Goal: Check status: Check status

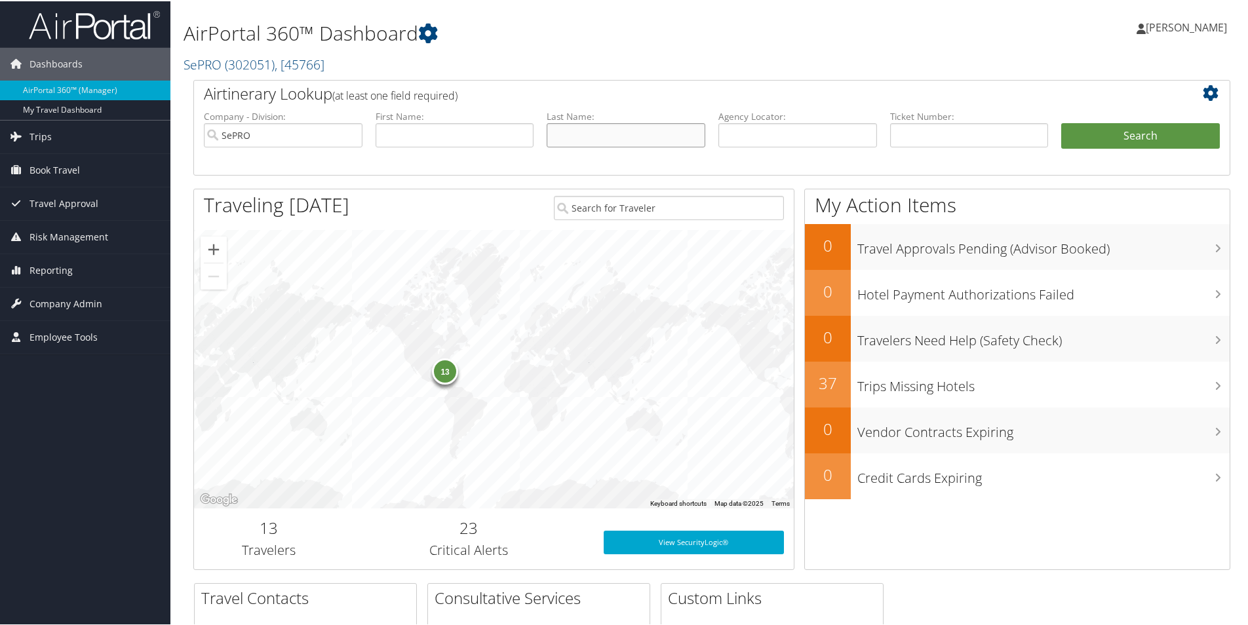
click at [582, 136] on input "text" at bounding box center [626, 134] width 159 height 24
type input "[PERSON_NAME]"
click at [1153, 142] on button "Search" at bounding box center [1140, 135] width 159 height 26
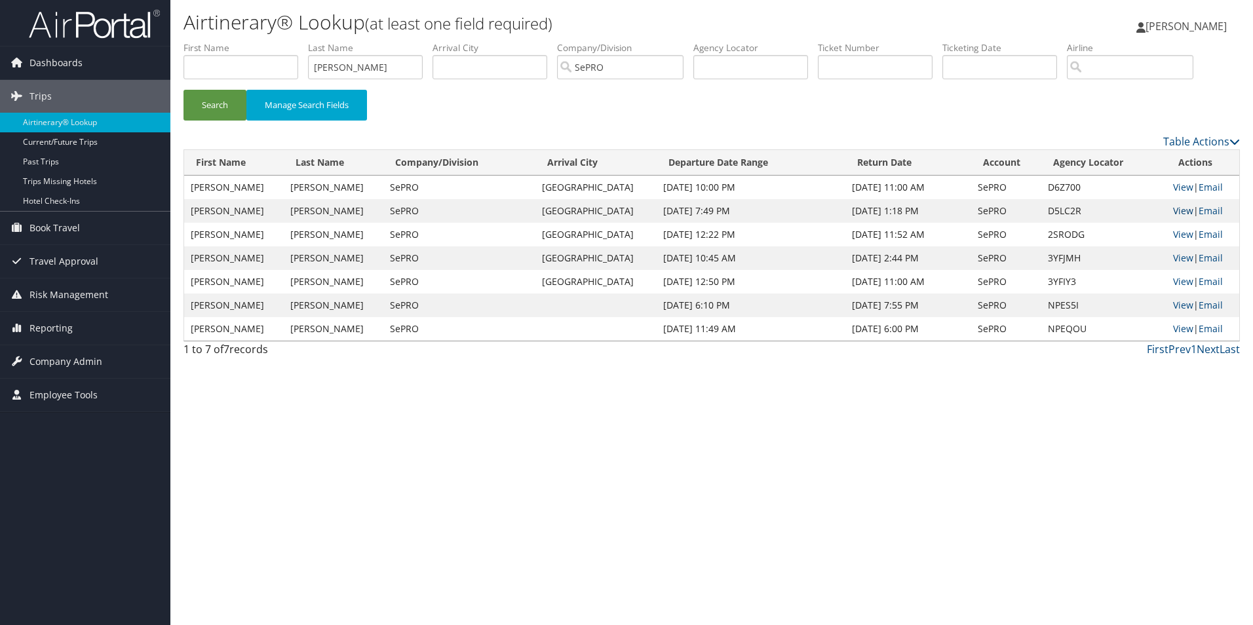
click at [1183, 211] on link "View" at bounding box center [1183, 210] width 20 height 12
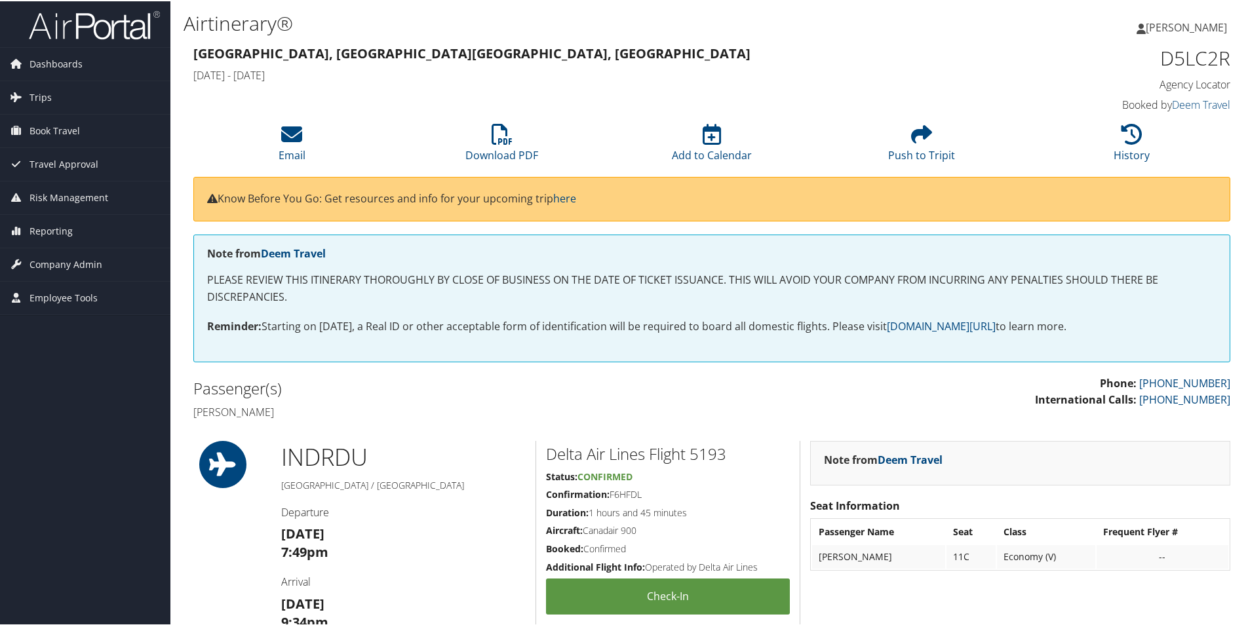
drag, startPoint x: 0, startPoint y: 0, endPoint x: 391, endPoint y: 413, distance: 568.3
click at [392, 412] on h4 "Jeremiah Stichter" at bounding box center [447, 411] width 509 height 14
drag, startPoint x: 212, startPoint y: 275, endPoint x: 286, endPoint y: 277, distance: 74.1
click at [286, 277] on p "PLEASE REVIEW THIS ITINERARY THOROUGHLY BY CLOSE OF BUSINESS ON THE DATE OF TIC…" at bounding box center [711, 287] width 1009 height 33
drag, startPoint x: 423, startPoint y: 380, endPoint x: 422, endPoint y: 368, distance: 12.5
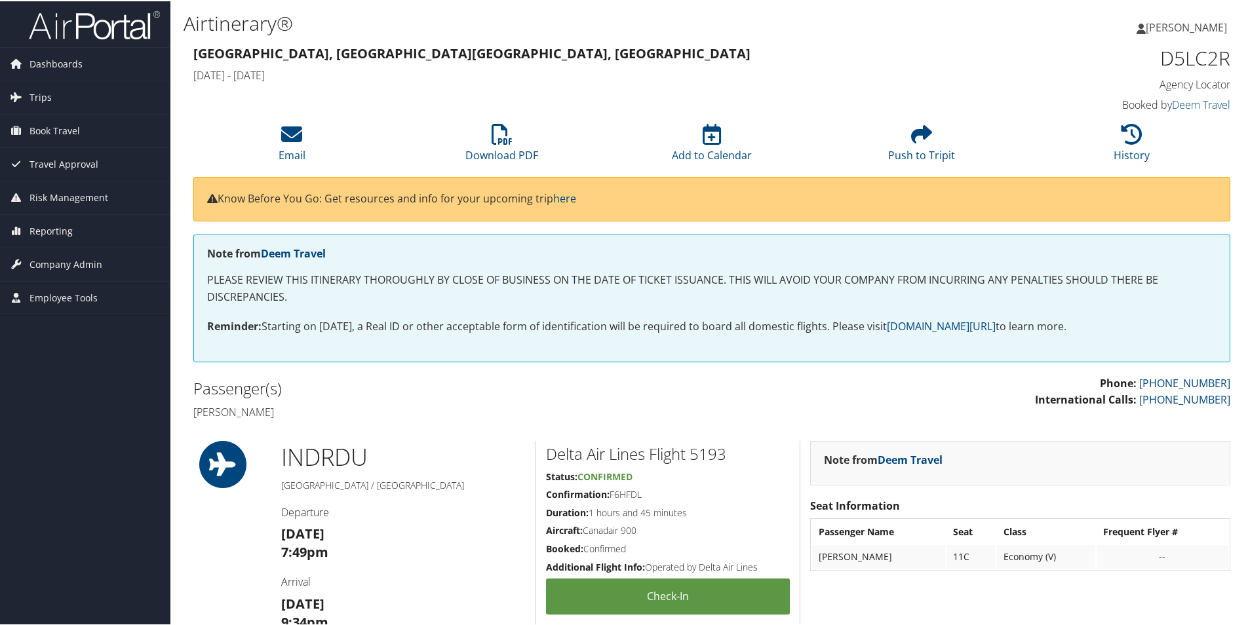
click at [423, 376] on h2 "Passenger(s)" at bounding box center [447, 387] width 509 height 22
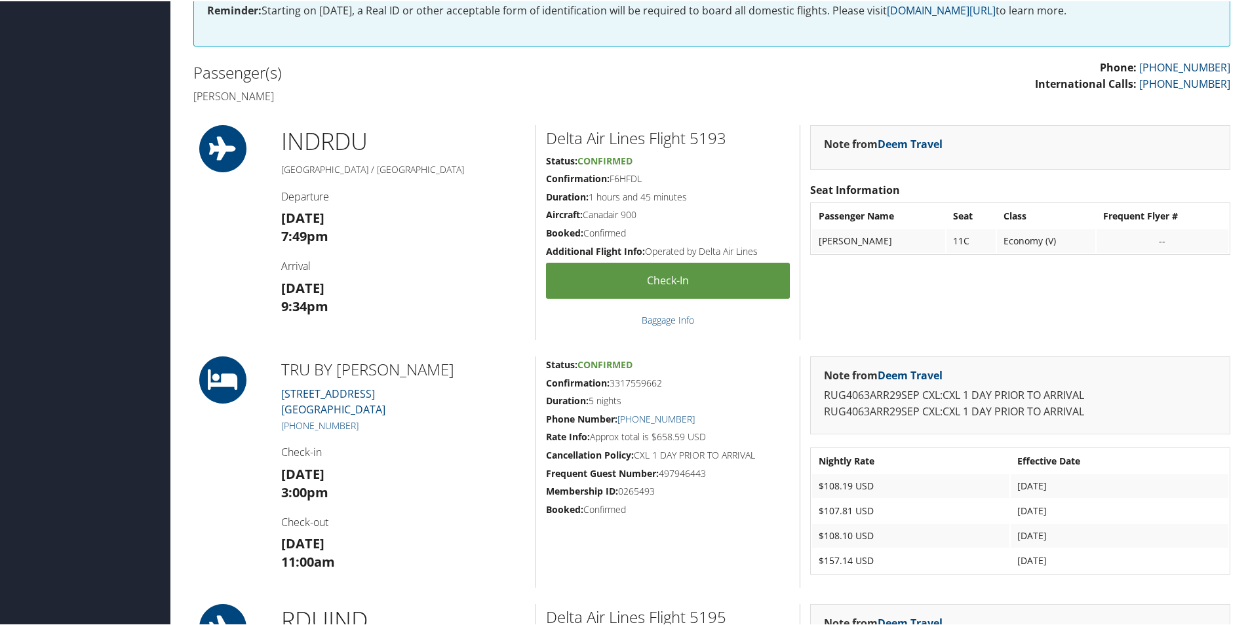
scroll to position [393, 0]
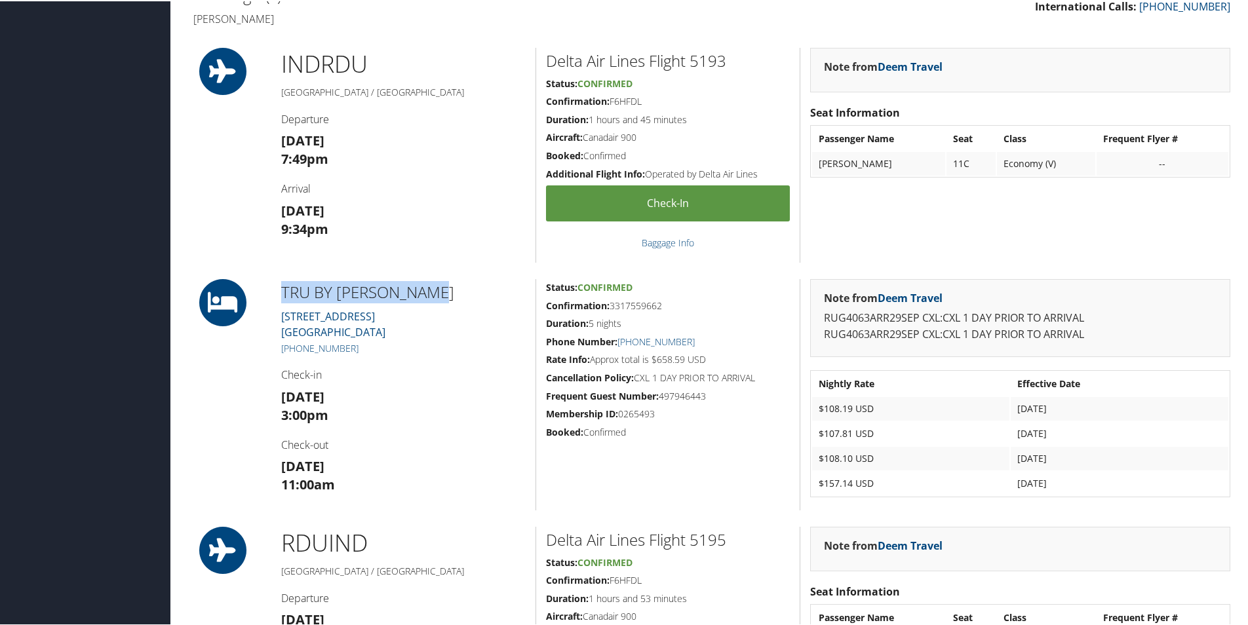
drag, startPoint x: 282, startPoint y: 290, endPoint x: 441, endPoint y: 291, distance: 159.2
click at [441, 291] on h2 "TRU BY HILTON ROCKY" at bounding box center [403, 291] width 244 height 22
drag, startPoint x: 441, startPoint y: 291, endPoint x: 416, endPoint y: 297, distance: 25.6
click at [416, 299] on h2 "TRU BY HILTON ROCKY" at bounding box center [403, 291] width 244 height 22
drag, startPoint x: 812, startPoint y: 407, endPoint x: 1069, endPoint y: 481, distance: 267.3
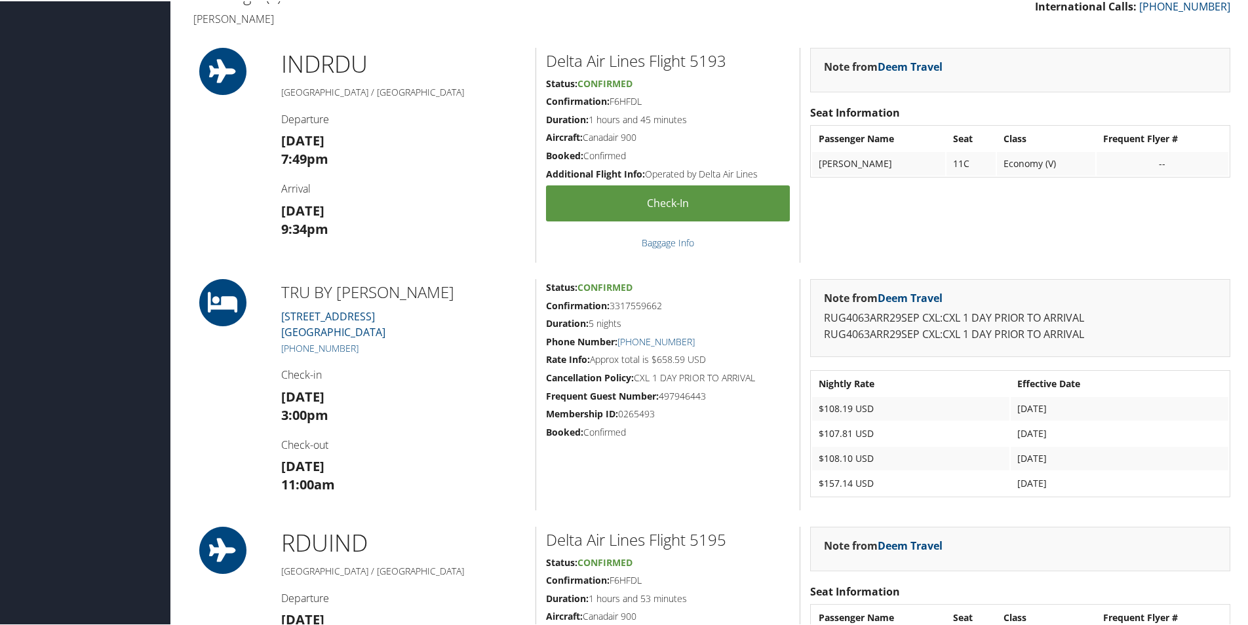
click at [1069, 481] on tbody "Nightly Rate Effective Date $108.19 USD Sep 29, 2025 $107.81 USD Sep 30, 2025 $…" at bounding box center [1020, 432] width 416 height 123
drag, startPoint x: 1069, startPoint y: 481, endPoint x: 1052, endPoint y: 485, distance: 16.8
click at [1052, 485] on td "Oct 3, 2025" at bounding box center [1119, 482] width 218 height 24
click at [1022, 406] on td "Sep 29, 2025" at bounding box center [1119, 408] width 218 height 24
drag, startPoint x: 1022, startPoint y: 406, endPoint x: 1055, endPoint y: 413, distance: 34.1
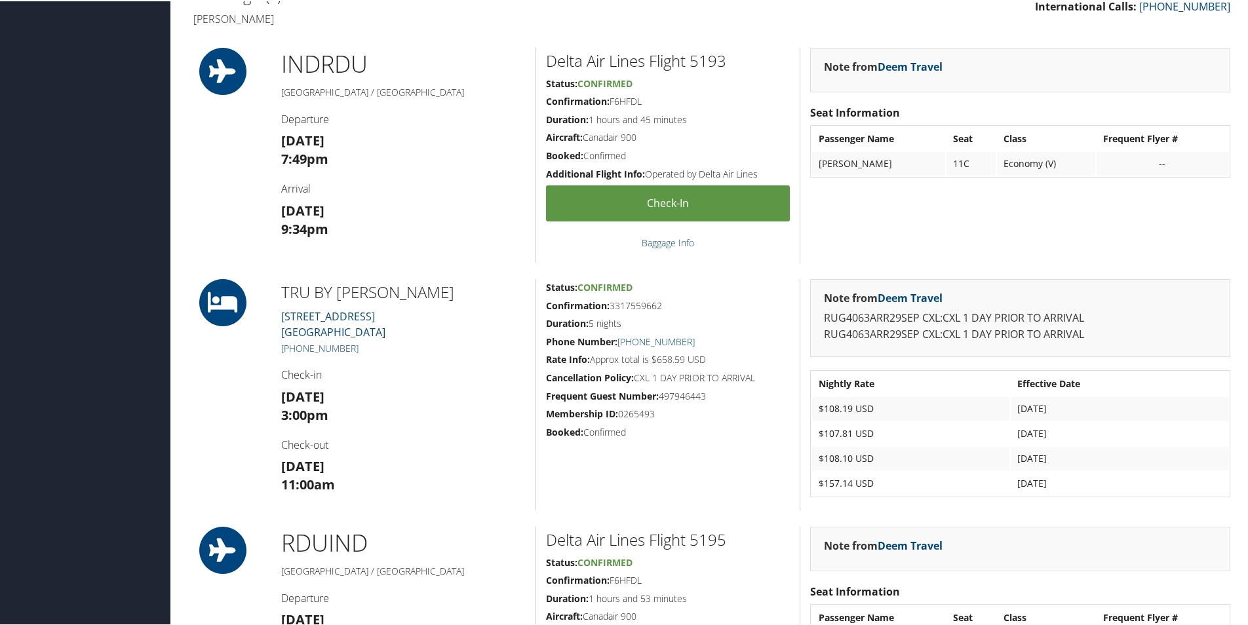
click at [1054, 413] on td "Sep 29, 2025" at bounding box center [1119, 408] width 218 height 24
drag, startPoint x: 1064, startPoint y: 403, endPoint x: 1004, endPoint y: 407, distance: 59.8
click at [1004, 407] on tr "$108.19 USD Sep 29, 2025" at bounding box center [1020, 408] width 416 height 24
click at [858, 442] on td "$107.81 USD" at bounding box center [910, 433] width 197 height 24
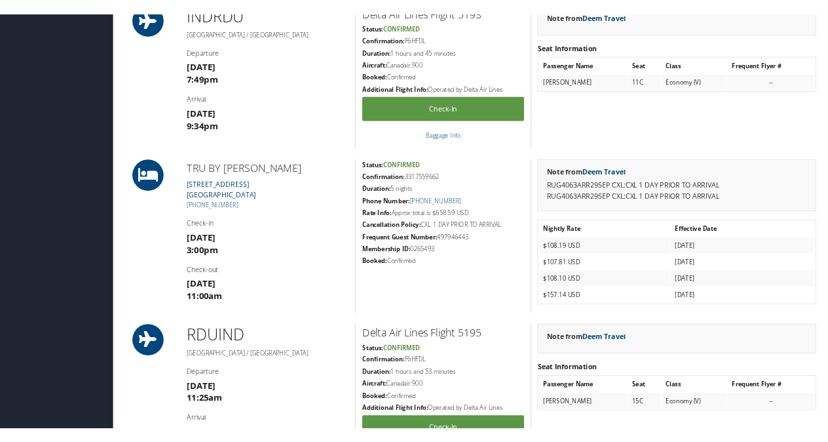
scroll to position [459, 0]
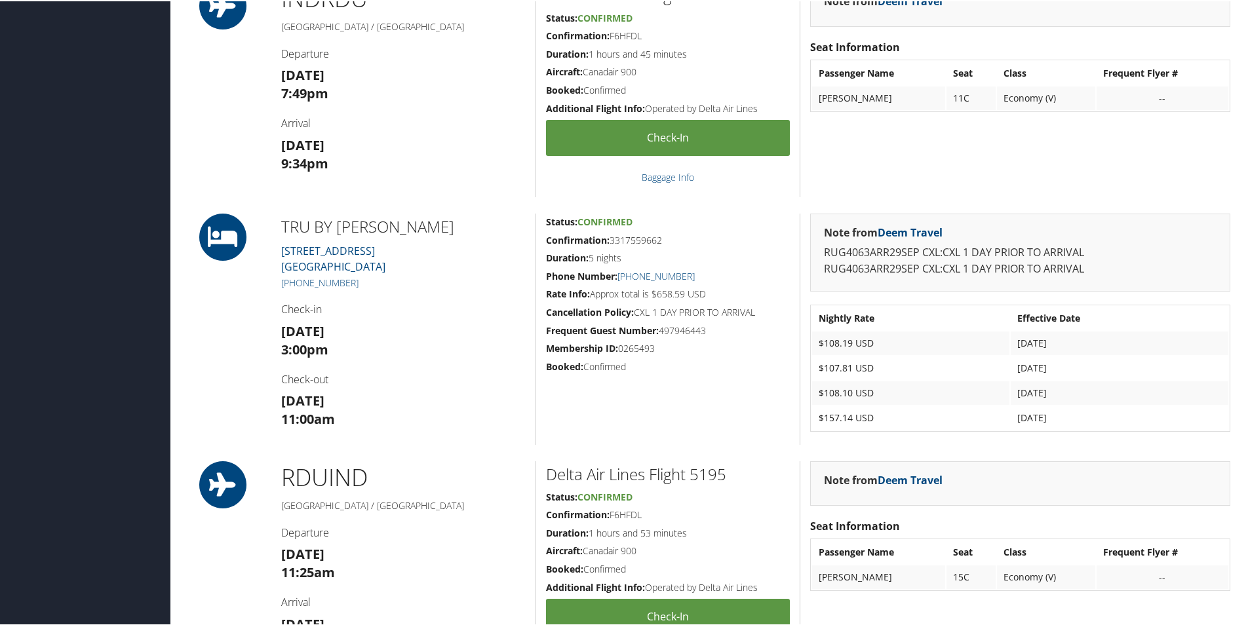
drag, startPoint x: 1013, startPoint y: 339, endPoint x: 1073, endPoint y: 414, distance: 96.5
click at [1073, 414] on tbody "Nightly Rate Effective Date $108.19 USD Sep 29, 2025 $107.81 USD Sep 30, 2025 $…" at bounding box center [1020, 366] width 416 height 123
drag, startPoint x: 1073, startPoint y: 414, endPoint x: 1062, endPoint y: 422, distance: 14.2
click at [1060, 419] on td "Oct 3, 2025" at bounding box center [1119, 417] width 218 height 24
click at [1062, 422] on td "Oct 3, 2025" at bounding box center [1119, 417] width 218 height 24
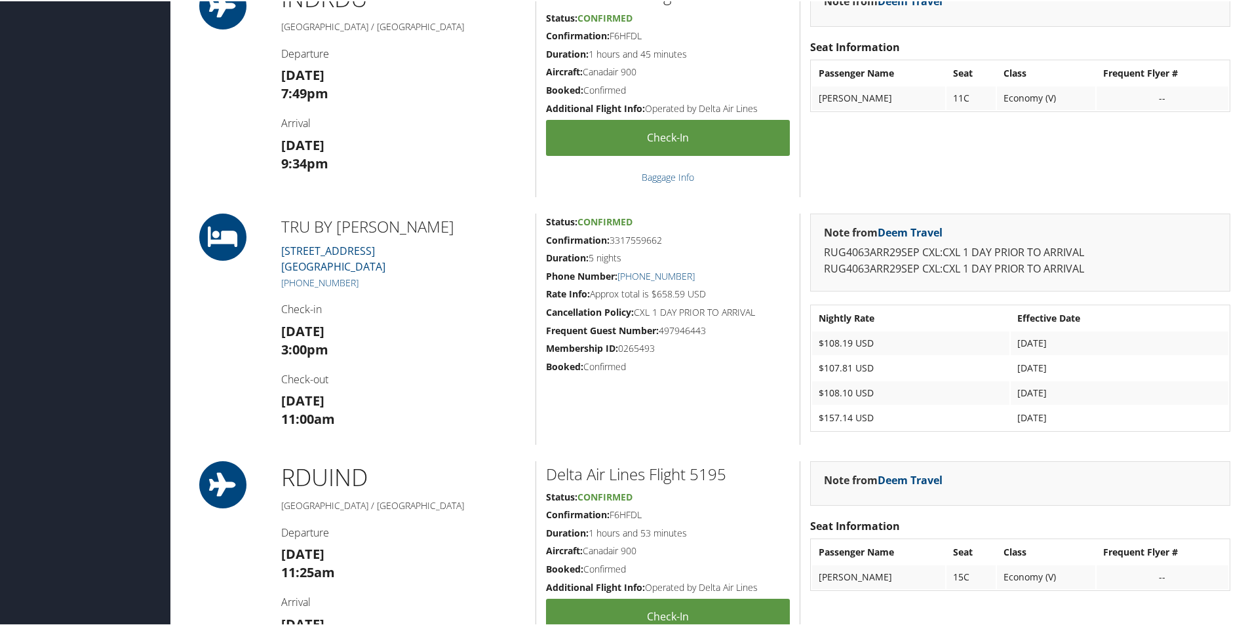
drag, startPoint x: 1015, startPoint y: 339, endPoint x: 1063, endPoint y: 421, distance: 95.4
click at [1063, 421] on tbody "Nightly Rate Effective Date $108.19 USD Sep 29, 2025 $107.81 USD Sep 30, 2025 $…" at bounding box center [1020, 366] width 416 height 123
click at [1058, 417] on td "Oct 3, 2025" at bounding box center [1119, 417] width 218 height 24
drag, startPoint x: 823, startPoint y: 315, endPoint x: 844, endPoint y: 314, distance: 21.0
click at [844, 314] on th "Nightly Rate" at bounding box center [910, 317] width 197 height 24
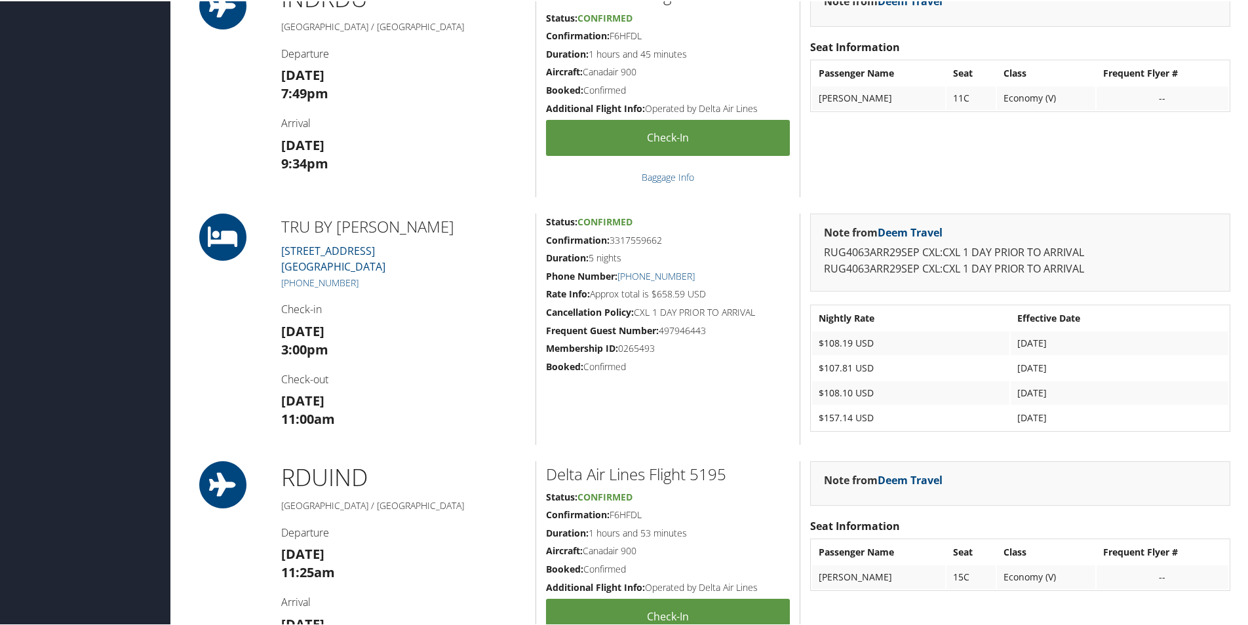
drag, startPoint x: 844, startPoint y: 314, endPoint x: 865, endPoint y: 317, distance: 21.1
click at [865, 317] on th "Nightly Rate" at bounding box center [910, 317] width 197 height 24
